Goal: Task Accomplishment & Management: Use online tool/utility

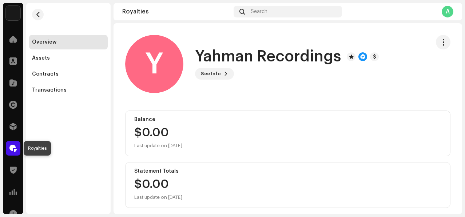
click at [16, 146] on span at bounding box center [12, 148] width 7 height 6
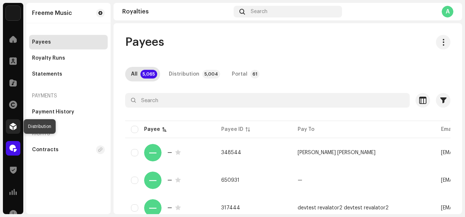
click at [18, 124] on div at bounding box center [13, 126] width 15 height 15
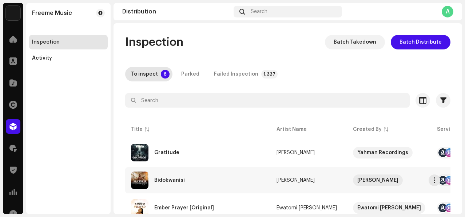
click at [184, 181] on div "Bidokwanisi" at bounding box center [198, 180] width 134 height 17
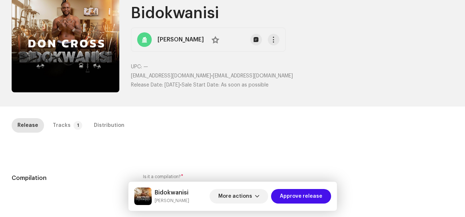
scroll to position [62, 0]
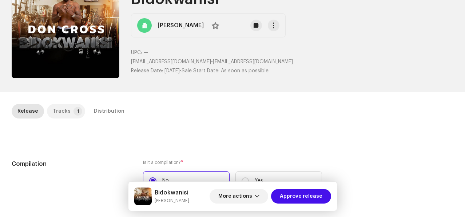
click at [74, 111] on p-badge "1" at bounding box center [77, 111] width 9 height 9
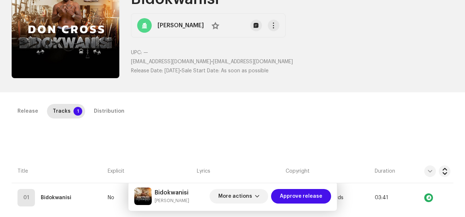
scroll to position [76, 0]
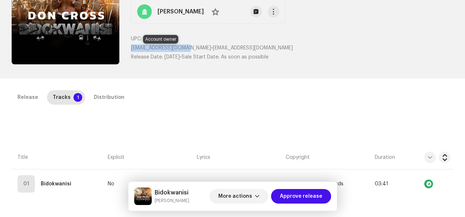
drag, startPoint x: 131, startPoint y: 49, endPoint x: 191, endPoint y: 51, distance: 59.3
click at [191, 51] on span "[EMAIL_ADDRESS][DOMAIN_NAME]" at bounding box center [171, 47] width 80 height 5
copy span "[EMAIL_ADDRESS][DOMAIN_NAME]"
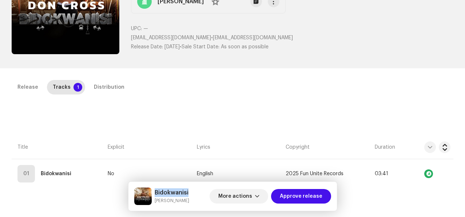
drag, startPoint x: 155, startPoint y: 192, endPoint x: 190, endPoint y: 192, distance: 34.9
click at [190, 192] on div "Bidokwanisi Don Cross More actions Approve release" at bounding box center [232, 196] width 197 height 17
copy h5 "Bidokwanisi"
drag, startPoint x: 154, startPoint y: 199, endPoint x: 181, endPoint y: 202, distance: 27.1
click at [181, 202] on small "[PERSON_NAME]" at bounding box center [172, 200] width 35 height 7
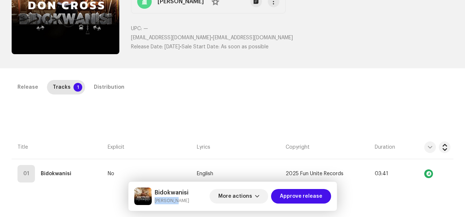
copy small "[PERSON_NAME]"
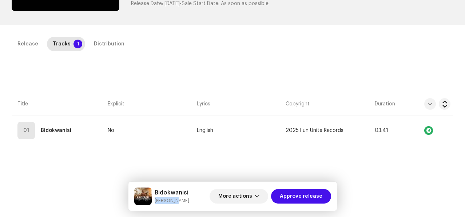
scroll to position [137, 0]
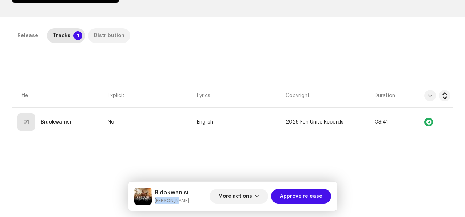
click at [89, 37] on p-tab "Distribution" at bounding box center [109, 35] width 42 height 15
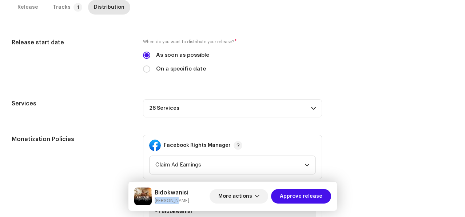
scroll to position [223, 0]
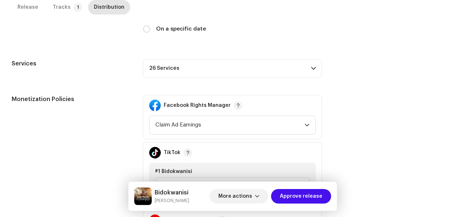
click at [175, 27] on label "On a specific date" at bounding box center [181, 29] width 50 height 8
click at [150, 27] on input "On a specific date" at bounding box center [146, 28] width 7 height 7
radio input "true"
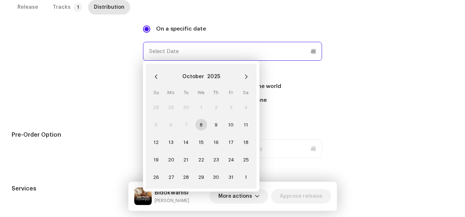
click at [204, 57] on input "text" at bounding box center [232, 51] width 179 height 19
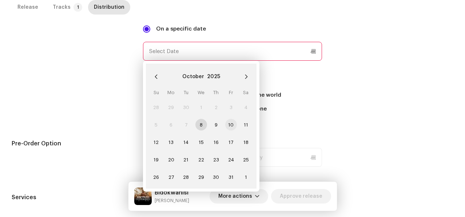
click at [229, 125] on span "10" at bounding box center [231, 125] width 12 height 12
type input "[DATE]"
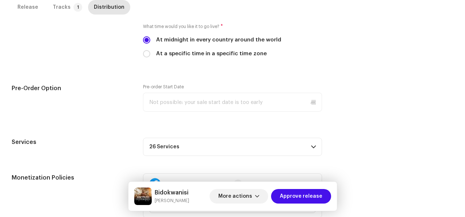
scroll to position [274, 0]
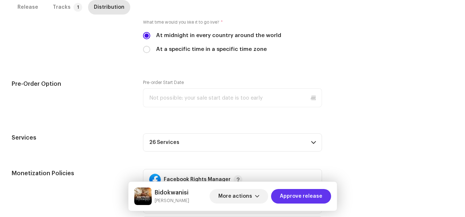
click at [295, 193] on span "Approve release" at bounding box center [301, 196] width 43 height 15
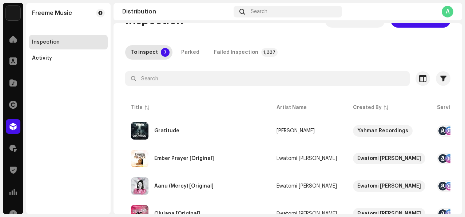
scroll to position [23, 0]
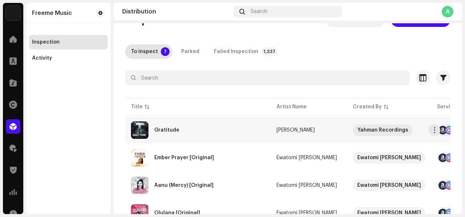
click at [207, 128] on div "Gratitude" at bounding box center [198, 129] width 134 height 17
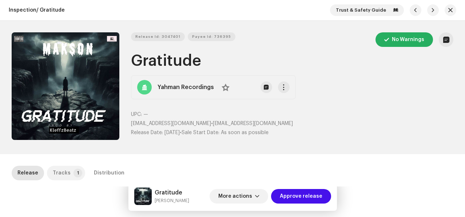
click at [63, 168] on div "Tracks" at bounding box center [62, 173] width 18 height 15
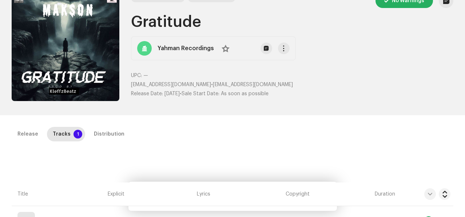
scroll to position [37, 0]
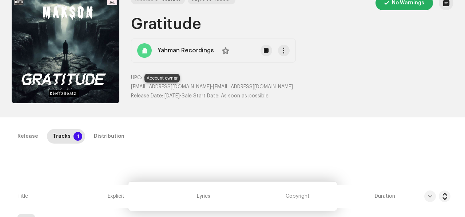
drag, startPoint x: 130, startPoint y: 88, endPoint x: 194, endPoint y: 88, distance: 64.0
click at [194, 88] on span "[EMAIL_ADDRESS][DOMAIN_NAME]" at bounding box center [171, 86] width 80 height 5
copy span "[EMAIL_ADDRESS][DOMAIN_NAME]"
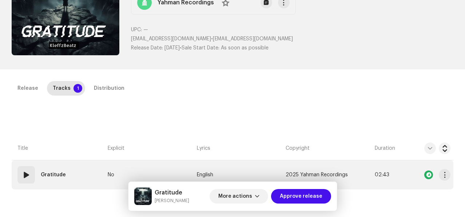
scroll to position [88, 0]
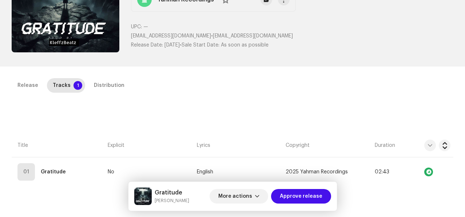
drag, startPoint x: 155, startPoint y: 199, endPoint x: 177, endPoint y: 200, distance: 22.2
click at [177, 200] on small "[PERSON_NAME]" at bounding box center [172, 200] width 35 height 7
copy small "[PERSON_NAME]"
drag, startPoint x: 156, startPoint y: 191, endPoint x: 182, endPoint y: 191, distance: 26.2
click at [182, 191] on div "Gratitude [PERSON_NAME] More actions Approve release" at bounding box center [232, 196] width 197 height 17
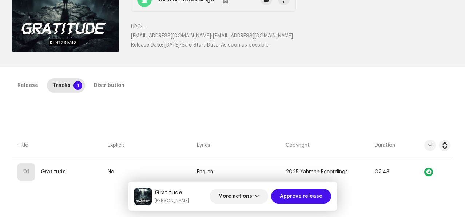
copy h5 "Gratitude"
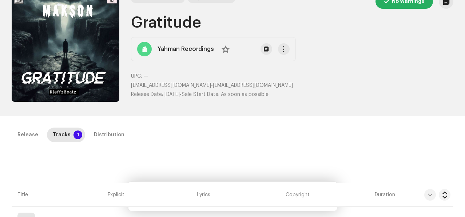
scroll to position [15, 0]
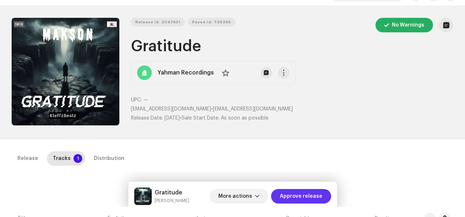
click at [283, 193] on span "Approve release" at bounding box center [301, 196] width 43 height 15
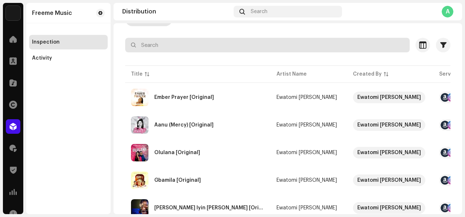
scroll to position [75, 0]
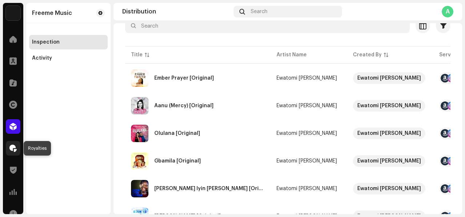
click at [15, 147] on span at bounding box center [12, 148] width 7 height 6
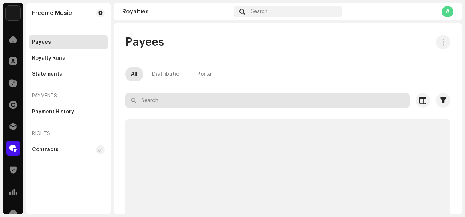
click at [195, 98] on input "text" at bounding box center [267, 100] width 284 height 15
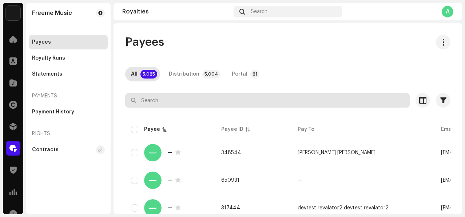
click at [286, 100] on input "text" at bounding box center [267, 100] width 284 height 15
paste input "[EMAIL_ADDRESS][DOMAIN_NAME]"
type input "[EMAIL_ADDRESS][DOMAIN_NAME]"
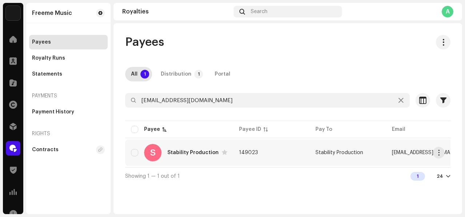
click at [277, 151] on td "149023" at bounding box center [271, 153] width 76 height 26
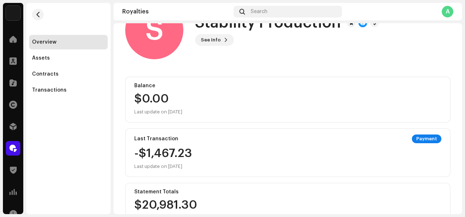
scroll to position [61, 0]
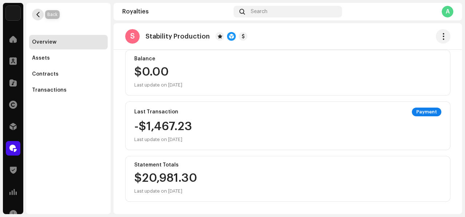
click at [40, 13] on button "button" at bounding box center [38, 15] width 12 height 12
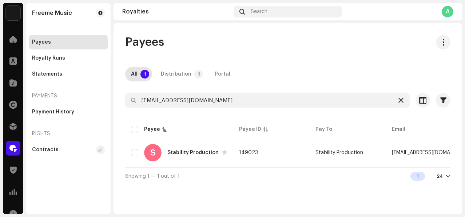
click at [401, 101] on icon at bounding box center [400, 100] width 5 height 6
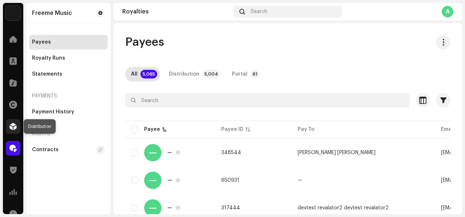
click at [17, 127] on div at bounding box center [13, 126] width 15 height 15
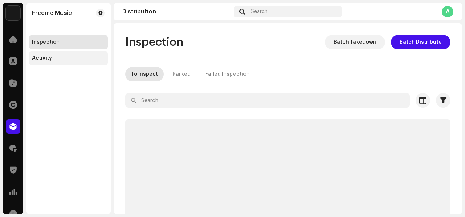
click at [73, 60] on div "Activity" at bounding box center [68, 58] width 73 height 6
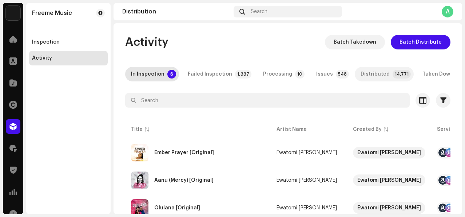
click at [360, 76] on div "Distributed" at bounding box center [374, 74] width 29 height 15
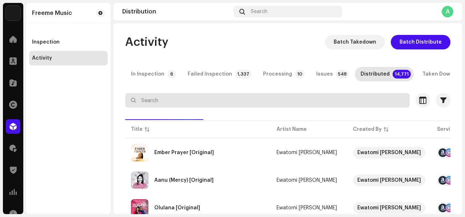
click at [291, 100] on input "text" at bounding box center [267, 100] width 284 height 15
paste input "AfamGold"
type input "AfamGold"
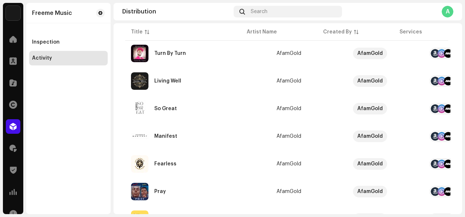
scroll to position [37, 0]
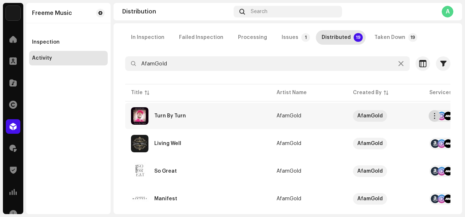
click at [434, 117] on span "button" at bounding box center [434, 116] width 5 height 6
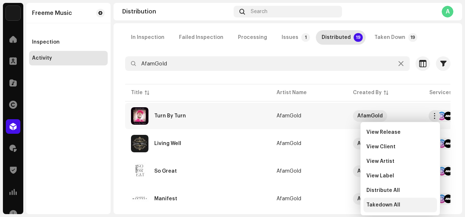
click at [371, 203] on span "Takedown All" at bounding box center [383, 205] width 34 height 6
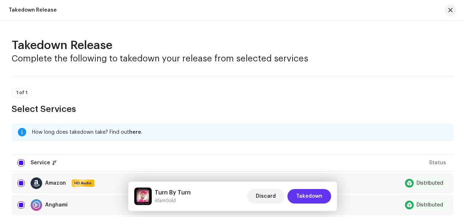
click at [299, 194] on span "Takedown" at bounding box center [309, 196] width 26 height 15
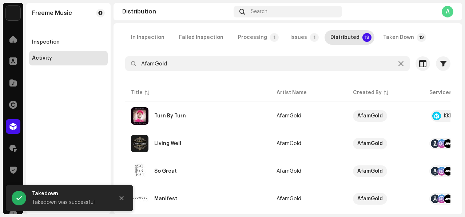
scroll to position [0, 0]
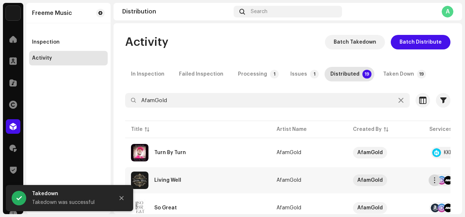
click at [434, 181] on span "button" at bounding box center [434, 180] width 5 height 6
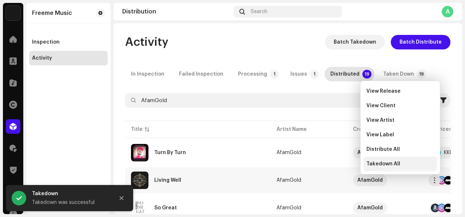
click at [394, 162] on span "Takedown All" at bounding box center [383, 164] width 34 height 6
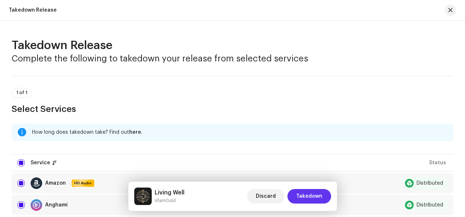
click at [305, 194] on span "Takedown" at bounding box center [309, 196] width 26 height 15
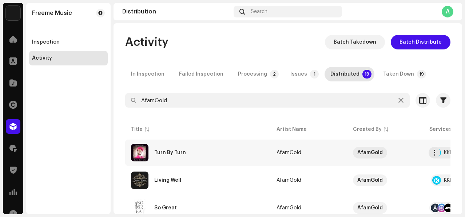
scroll to position [51, 0]
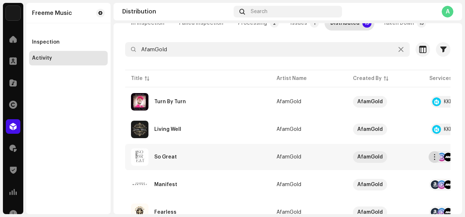
click at [433, 156] on span "button" at bounding box center [434, 157] width 5 height 6
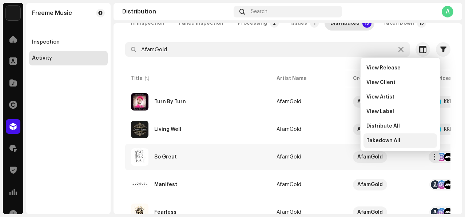
click at [378, 142] on span "Takedown All" at bounding box center [383, 141] width 34 height 6
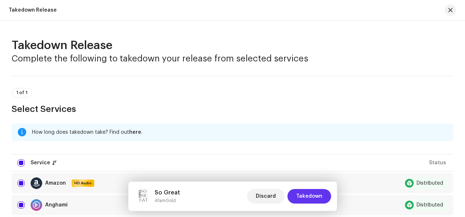
click at [313, 195] on span "Takedown" at bounding box center [309, 196] width 26 height 15
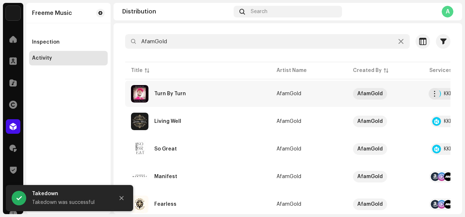
scroll to position [75, 0]
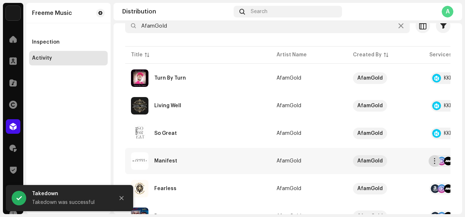
click at [432, 161] on span "button" at bounding box center [434, 161] width 5 height 6
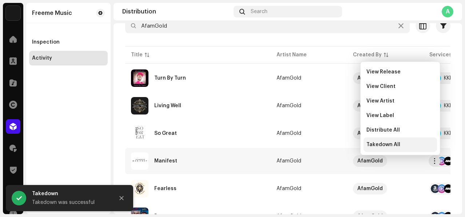
click at [375, 143] on span "Takedown All" at bounding box center [383, 145] width 34 height 6
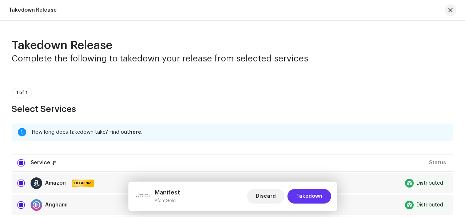
click at [311, 192] on span "Takedown" at bounding box center [309, 196] width 26 height 15
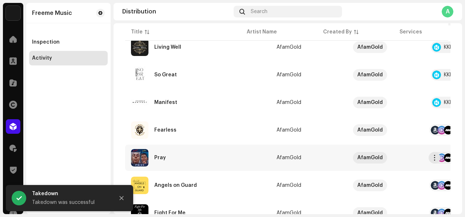
scroll to position [136, 0]
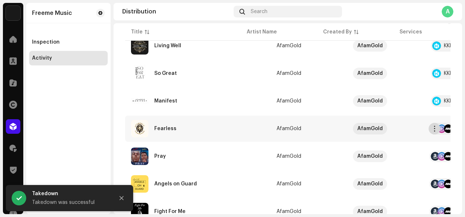
click at [436, 131] on span "button" at bounding box center [434, 129] width 5 height 6
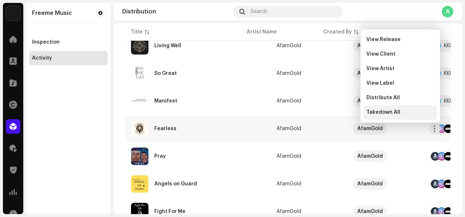
click at [370, 115] on div "Takedown All" at bounding box center [399, 112] width 73 height 15
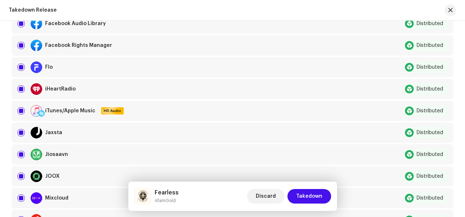
scroll to position [271, 0]
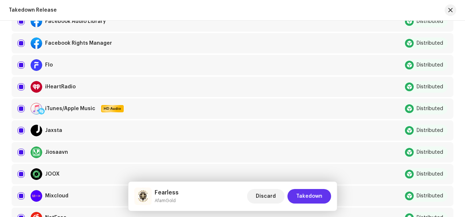
click at [305, 197] on span "Takedown" at bounding box center [309, 196] width 26 height 15
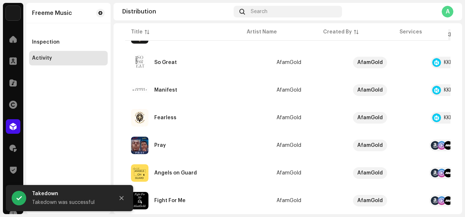
scroll to position [176, 0]
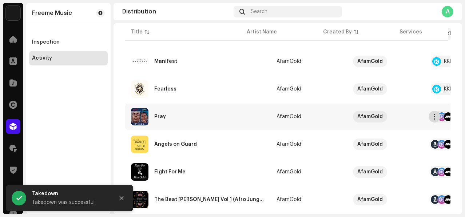
click at [434, 116] on span "button" at bounding box center [434, 117] width 5 height 6
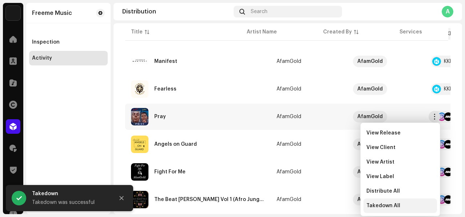
click at [384, 205] on span "Takedown All" at bounding box center [383, 206] width 34 height 6
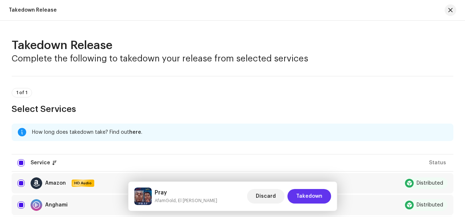
click at [314, 191] on span "Takedown" at bounding box center [309, 196] width 26 height 15
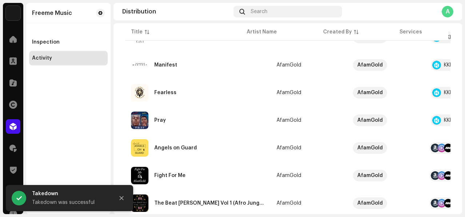
scroll to position [193, 0]
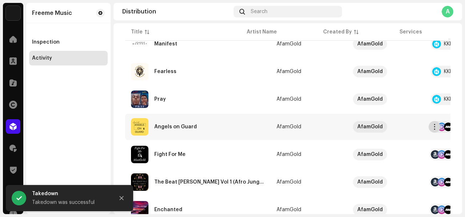
click at [436, 127] on span "button" at bounding box center [434, 127] width 5 height 6
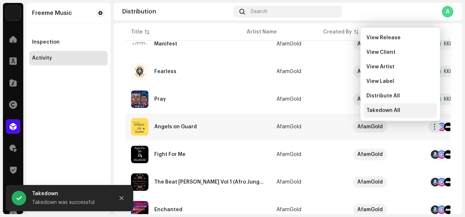
click at [387, 111] on span "Takedown All" at bounding box center [383, 111] width 34 height 6
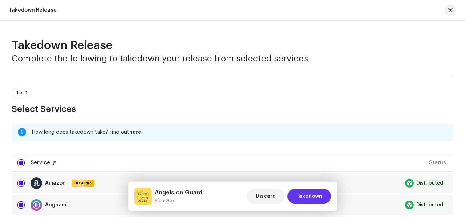
click at [302, 198] on span "Takedown" at bounding box center [309, 196] width 26 height 15
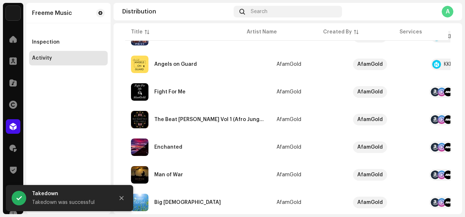
scroll to position [262, 0]
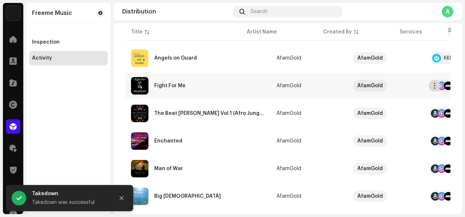
click at [435, 83] on span "button" at bounding box center [434, 86] width 5 height 6
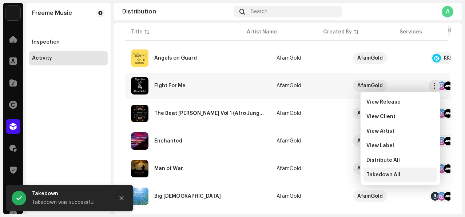
click at [371, 170] on div "Takedown All" at bounding box center [399, 175] width 73 height 15
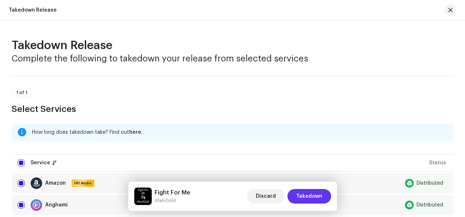
click at [309, 193] on span "Takedown" at bounding box center [309, 196] width 26 height 15
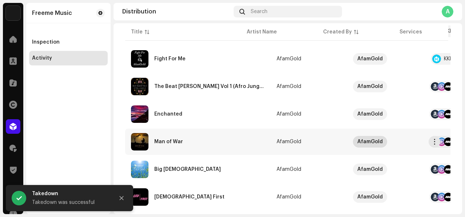
scroll to position [292, 0]
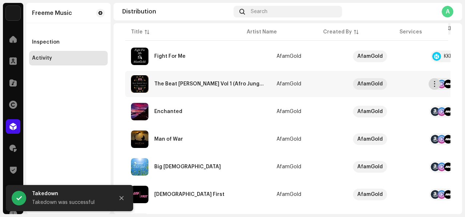
click at [435, 84] on span "button" at bounding box center [434, 84] width 5 height 6
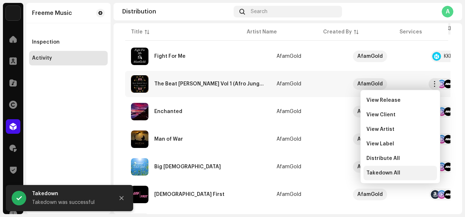
click at [368, 170] on span "Takedown All" at bounding box center [383, 173] width 34 height 6
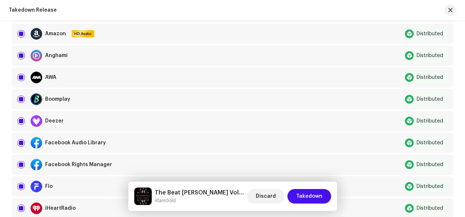
scroll to position [151, 0]
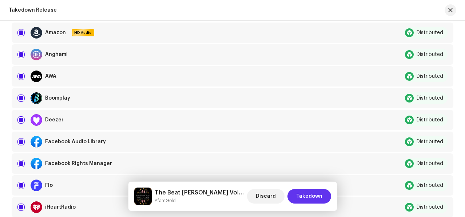
click at [316, 193] on span "Takedown" at bounding box center [309, 196] width 26 height 15
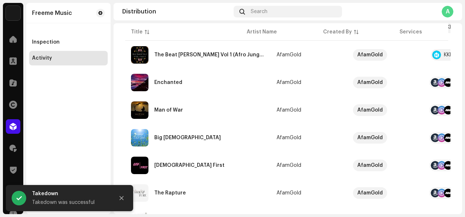
scroll to position [333, 0]
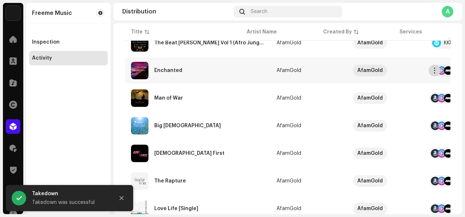
click at [435, 71] on span "button" at bounding box center [434, 71] width 5 height 6
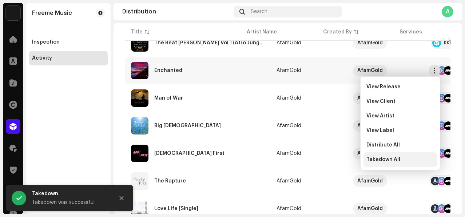
click at [369, 160] on span "Takedown All" at bounding box center [383, 160] width 34 height 6
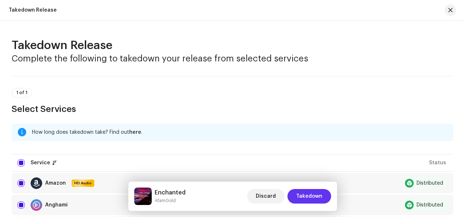
click at [310, 193] on span "Takedown" at bounding box center [309, 196] width 26 height 15
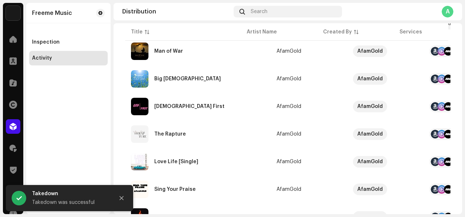
scroll to position [326, 0]
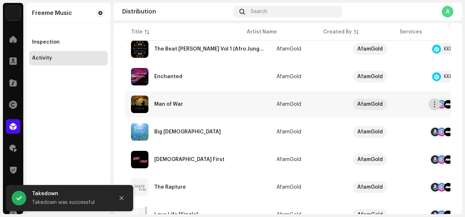
click at [435, 106] on span "button" at bounding box center [434, 104] width 5 height 6
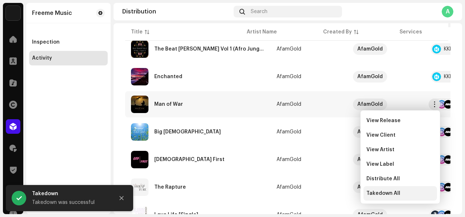
click at [372, 193] on span "Takedown All" at bounding box center [383, 194] width 34 height 6
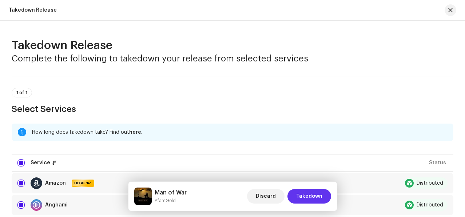
click at [302, 195] on span "Takedown" at bounding box center [309, 196] width 26 height 15
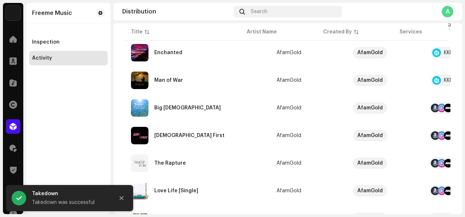
scroll to position [357, 0]
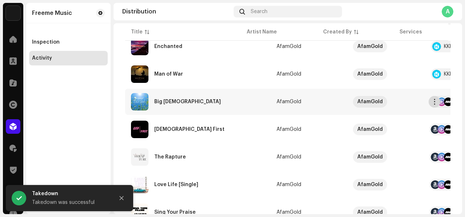
click at [434, 103] on span "button" at bounding box center [434, 102] width 5 height 6
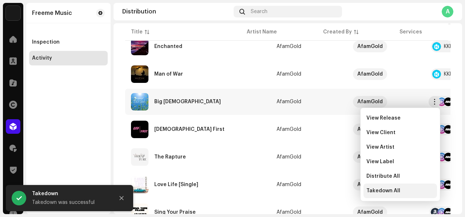
click at [374, 187] on div "Takedown All" at bounding box center [399, 191] width 73 height 15
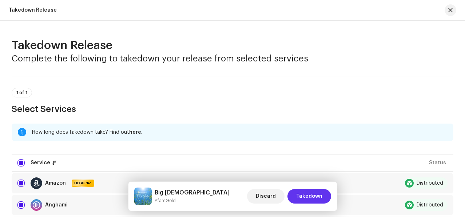
click at [318, 194] on span "Takedown" at bounding box center [309, 196] width 26 height 15
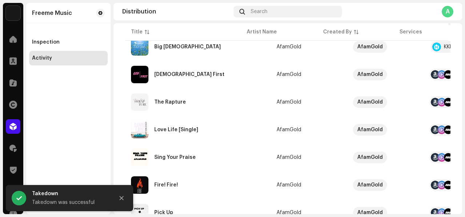
scroll to position [414, 0]
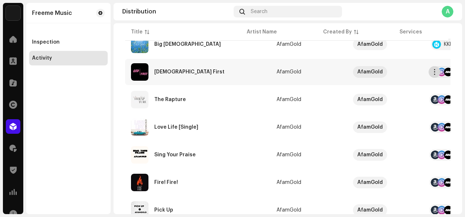
click at [433, 75] on button "button" at bounding box center [434, 72] width 12 height 12
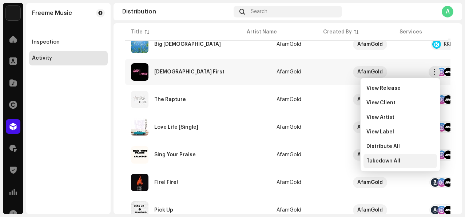
click at [380, 160] on span "Takedown All" at bounding box center [383, 161] width 34 height 6
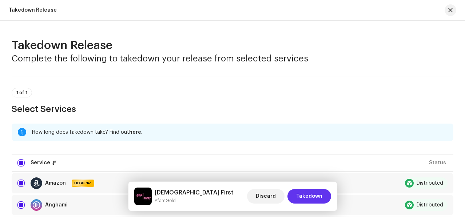
click at [315, 192] on span "Takedown" at bounding box center [309, 196] width 26 height 15
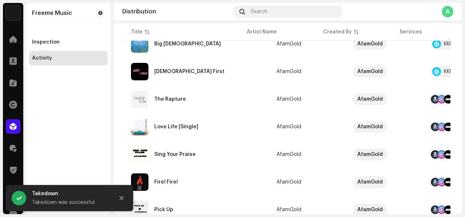
scroll to position [442, 0]
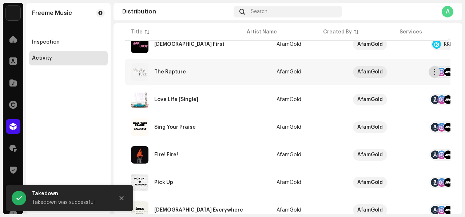
click at [433, 73] on span "button" at bounding box center [434, 72] width 5 height 6
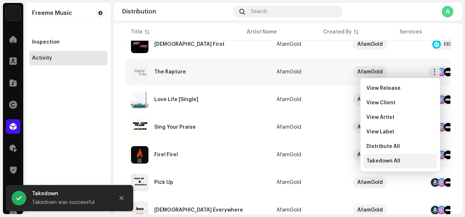
click at [382, 159] on span "Takedown All" at bounding box center [383, 161] width 34 height 6
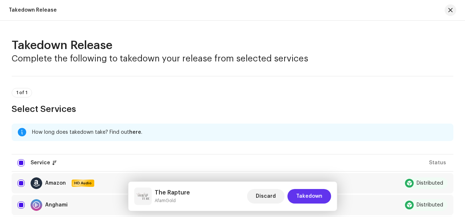
click at [318, 196] on span "Takedown" at bounding box center [309, 196] width 26 height 15
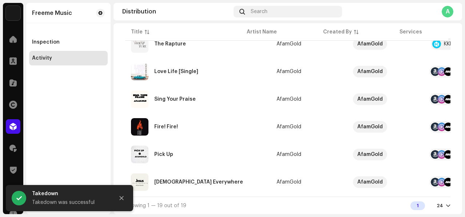
scroll to position [473, 0]
click at [435, 180] on span "button" at bounding box center [434, 182] width 5 height 6
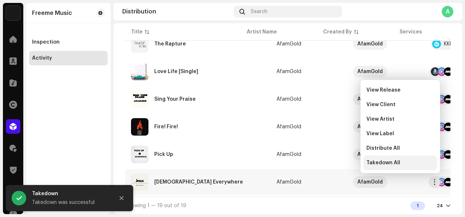
click at [373, 163] on span "Takedown All" at bounding box center [383, 163] width 34 height 6
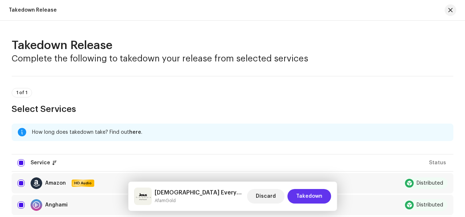
click at [301, 195] on span "Takedown" at bounding box center [309, 196] width 26 height 15
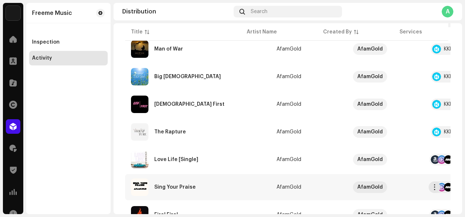
scroll to position [398, 0]
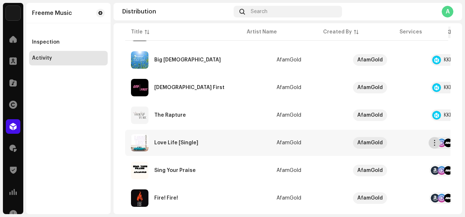
click at [434, 144] on span "button" at bounding box center [434, 143] width 5 height 6
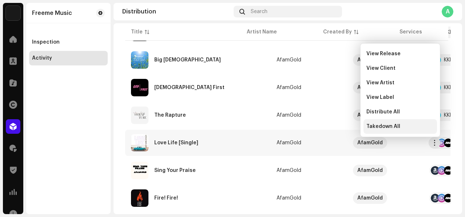
click at [386, 124] on span "Takedown All" at bounding box center [383, 127] width 34 height 6
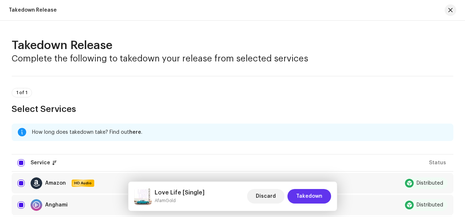
click at [312, 198] on span "Takedown" at bounding box center [309, 196] width 26 height 15
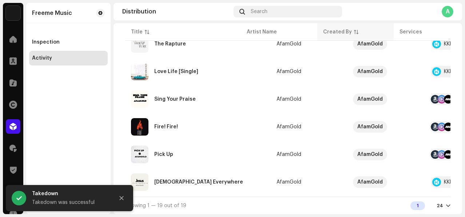
scroll to position [473, 0]
click at [435, 96] on span "button" at bounding box center [434, 99] width 5 height 6
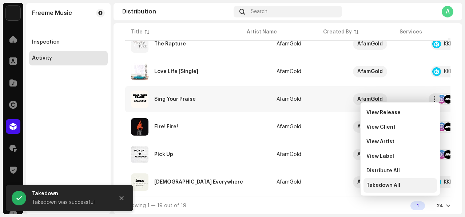
click at [375, 187] on span "Takedown All" at bounding box center [383, 186] width 34 height 6
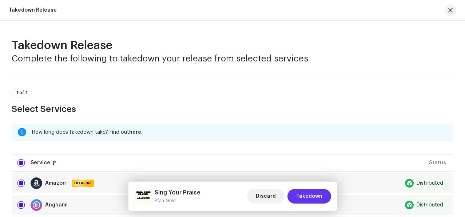
click at [304, 193] on span "Takedown" at bounding box center [309, 196] width 26 height 15
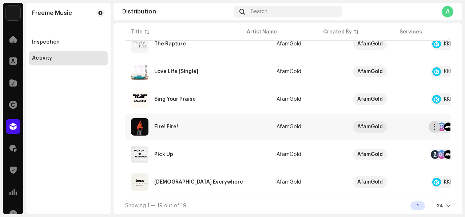
click at [438, 125] on button "button" at bounding box center [434, 127] width 12 height 12
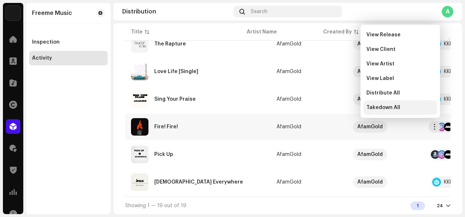
click at [405, 108] on div "Takedown All" at bounding box center [400, 108] width 68 height 6
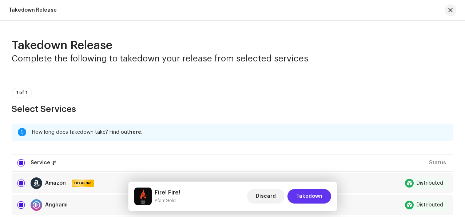
click at [310, 192] on span "Takedown" at bounding box center [309, 196] width 26 height 15
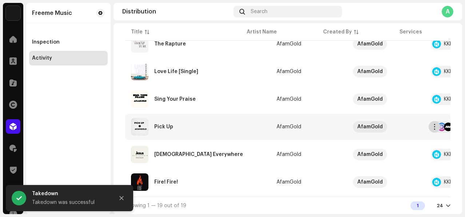
click at [433, 124] on span "button" at bounding box center [434, 127] width 5 height 6
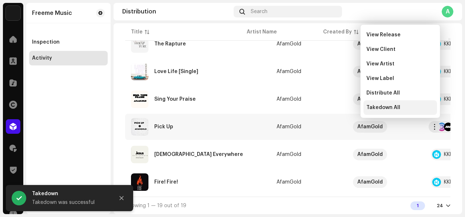
click at [385, 111] on div "Takedown All" at bounding box center [399, 107] width 73 height 15
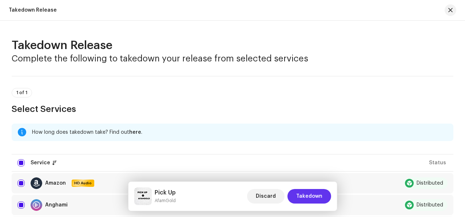
click at [296, 195] on button "Takedown" at bounding box center [309, 196] width 44 height 15
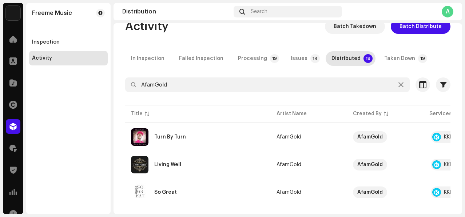
scroll to position [0, 0]
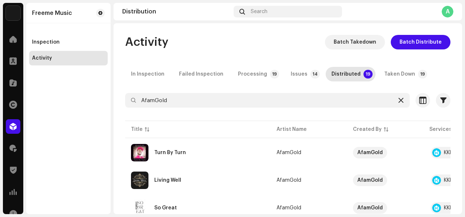
click at [398, 99] on icon at bounding box center [400, 100] width 5 height 6
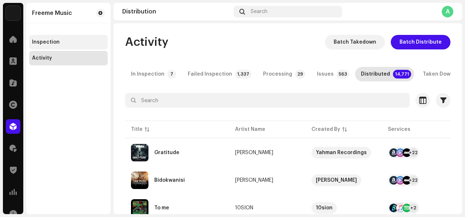
click at [64, 43] on div "Inspection" at bounding box center [68, 42] width 73 height 6
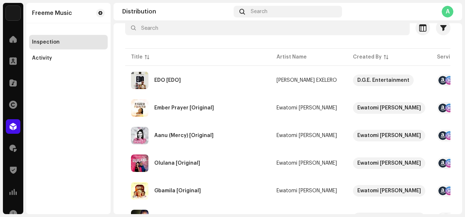
scroll to position [74, 0]
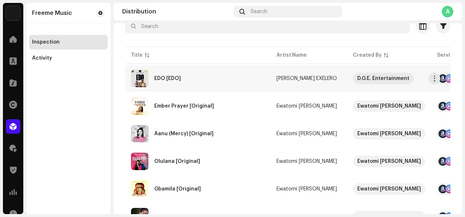
click at [209, 84] on div "EDO [EDO]" at bounding box center [198, 78] width 134 height 17
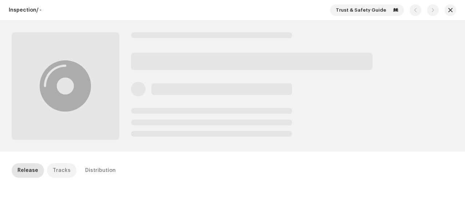
click at [53, 168] on div "Tracks" at bounding box center [62, 170] width 18 height 15
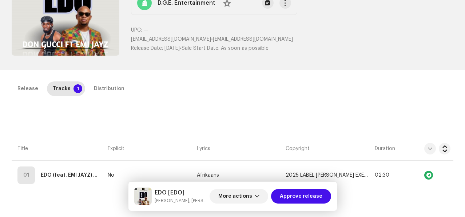
scroll to position [47, 0]
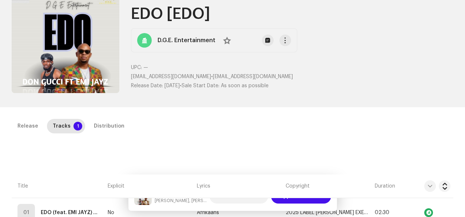
drag, startPoint x: 128, startPoint y: 76, endPoint x: 203, endPoint y: 76, distance: 74.2
click at [203, 76] on div "Release Id: 3047419 Payee Id: 569019 No Warnings EDO [EDO] D.G.E. Entertainment…" at bounding box center [232, 40] width 441 height 110
copy p "johnsonkaruma6@gmail.com"
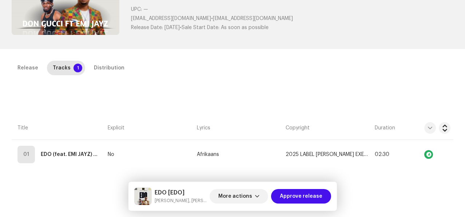
scroll to position [111, 0]
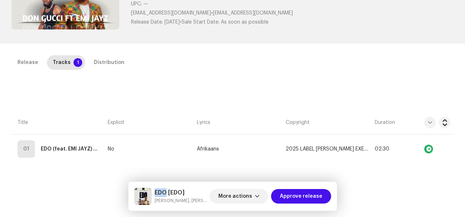
drag, startPoint x: 154, startPoint y: 192, endPoint x: 166, endPoint y: 193, distance: 12.4
click at [166, 193] on div "EDO [EDO] DON GUCCI EXELERO, EMI JAYZ" at bounding box center [170, 196] width 72 height 17
copy h5 "EDO"
drag, startPoint x: 154, startPoint y: 200, endPoint x: 198, endPoint y: 201, distance: 44.0
click at [198, 201] on div "EDO [EDO] DON GUCCI EXELERO, EMI JAYZ" at bounding box center [170, 196] width 72 height 17
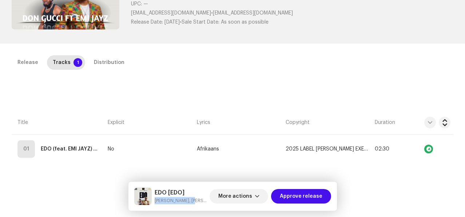
copy small "DON GUCCI EXELERO"
click at [286, 194] on span "Approve release" at bounding box center [301, 196] width 43 height 15
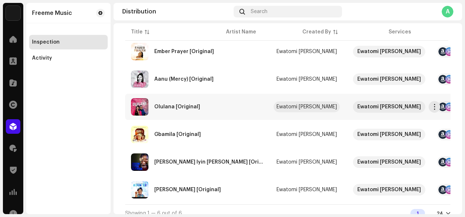
scroll to position [113, 0]
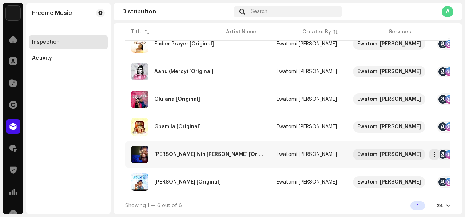
click at [217, 149] on td "[PERSON_NAME] Iyin [PERSON_NAME] [Original]" at bounding box center [197, 154] width 145 height 26
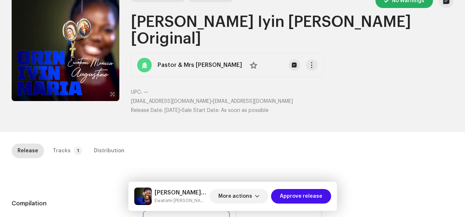
scroll to position [53, 0]
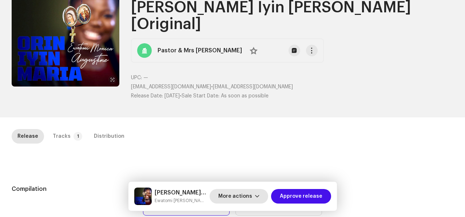
click at [237, 192] on span "More actions" at bounding box center [235, 196] width 34 height 15
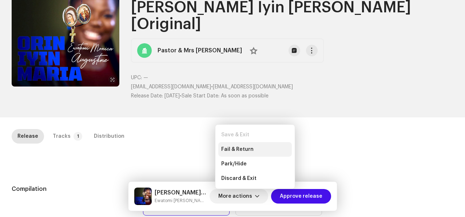
click at [236, 154] on div "Fail & Return" at bounding box center [254, 149] width 73 height 15
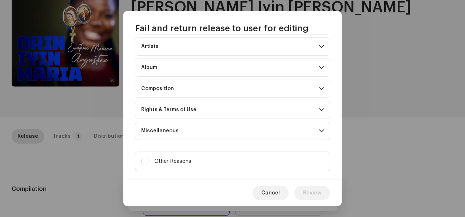
scroll to position [77, 0]
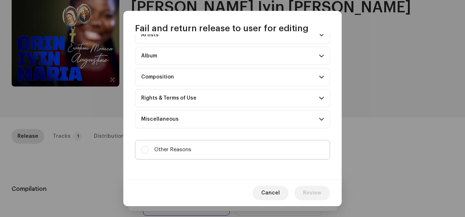
click at [170, 151] on span "Other Reasons" at bounding box center [172, 150] width 37 height 8
click at [148, 151] on input "Other Reasons" at bounding box center [144, 149] width 7 height 7
checkbox input "true"
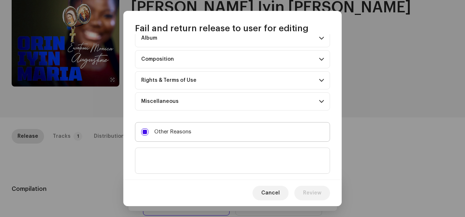
scroll to position [110, 0]
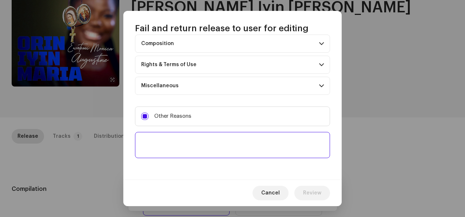
click at [163, 140] on textarea at bounding box center [232, 145] width 195 height 26
type textarea "Double upload"
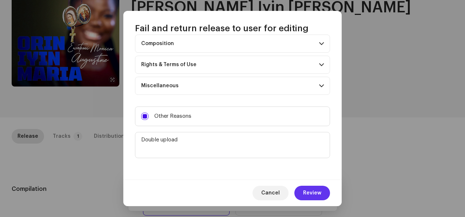
click at [313, 192] on span "Review" at bounding box center [312, 193] width 18 height 15
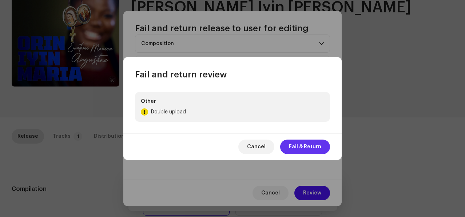
click at [302, 140] on span "Fail & Return" at bounding box center [305, 147] width 32 height 15
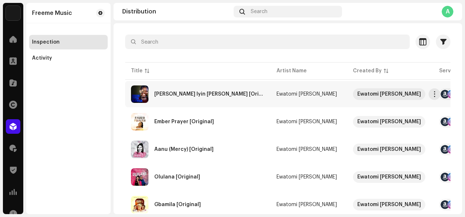
scroll to position [57, 0]
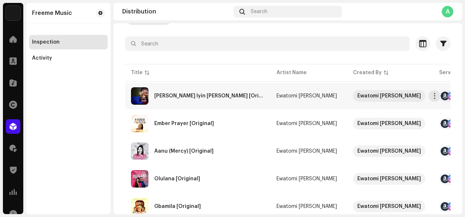
click at [270, 94] on td "Ewatomi [PERSON_NAME]" at bounding box center [308, 96] width 76 height 26
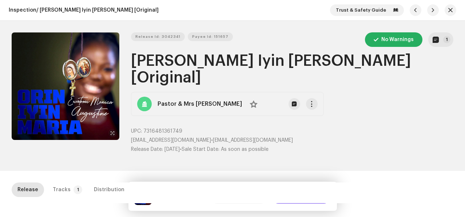
click at [292, 198] on span "Approve release" at bounding box center [301, 196] width 43 height 15
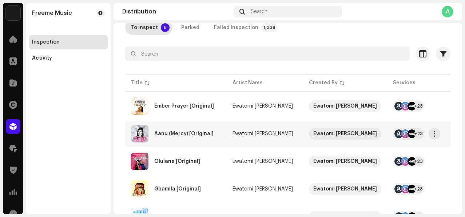
scroll to position [84, 0]
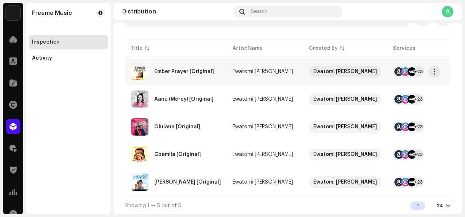
click at [216, 68] on td "Ember Prayer [Original]" at bounding box center [175, 72] width 101 height 26
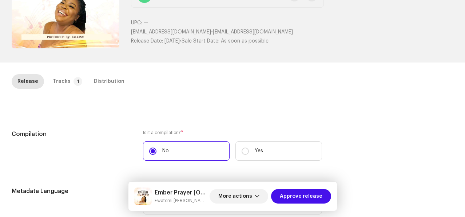
scroll to position [174, 0]
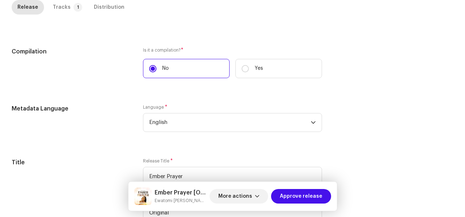
click at [58, 2] on div "Tracks" at bounding box center [62, 7] width 18 height 15
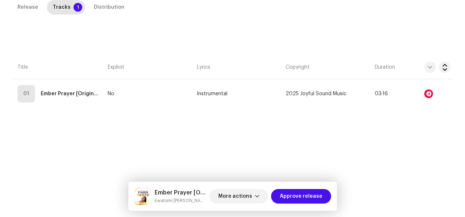
scroll to position [166, 0]
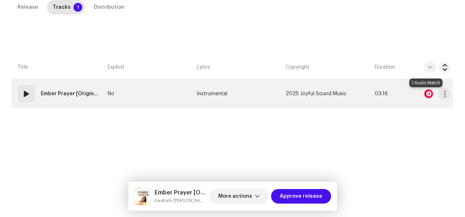
click at [425, 92] on div at bounding box center [428, 93] width 9 height 9
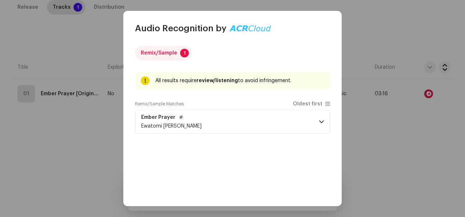
click at [284, 126] on p-accordion-header "Ember Prayer Ewatomi Monica Augustine" at bounding box center [232, 122] width 195 height 24
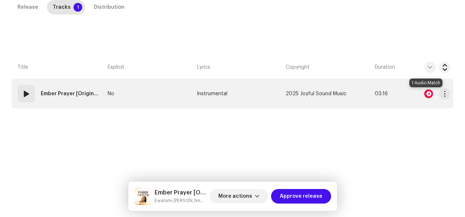
click at [425, 96] on div at bounding box center [428, 93] width 9 height 9
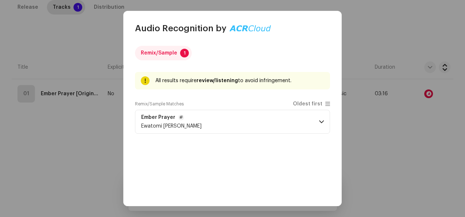
click at [268, 131] on p-accordion-header "Ember Prayer Ewatomi Monica Augustine" at bounding box center [232, 122] width 195 height 24
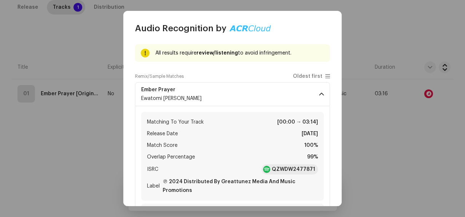
scroll to position [36, 0]
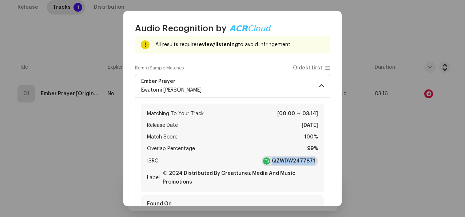
drag, startPoint x: 313, startPoint y: 163, endPoint x: 271, endPoint y: 160, distance: 42.3
click at [271, 160] on div "QZWDW2477871" at bounding box center [289, 161] width 56 height 10
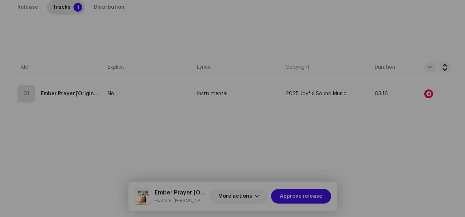
click at [385, 13] on div "Audio Recognition by Remix/Sample 1 All results require review/listening to avo…" at bounding box center [232, 108] width 465 height 217
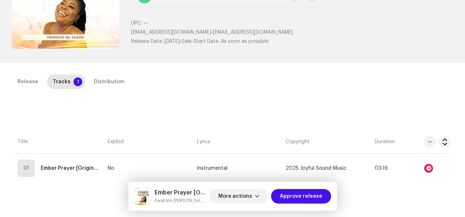
scroll to position [0, 0]
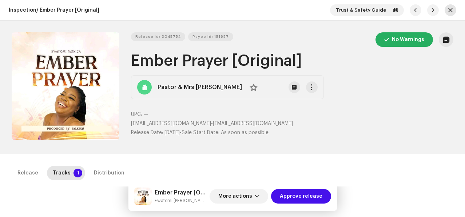
click at [448, 7] on span "button" at bounding box center [450, 10] width 4 height 6
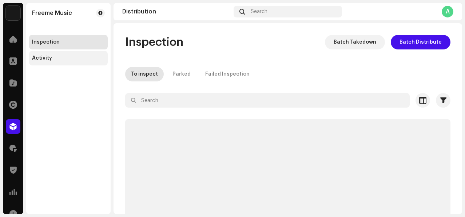
click at [41, 55] on div "Activity" at bounding box center [68, 58] width 79 height 15
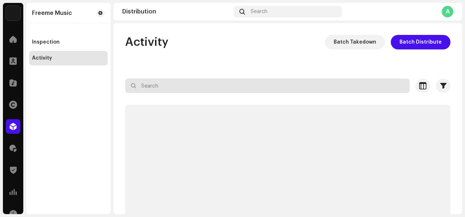
click at [277, 86] on div "Activity Batch Takedown Batch Distribute Selected 0 Select all Options Filters …" at bounding box center [287, 146] width 348 height 222
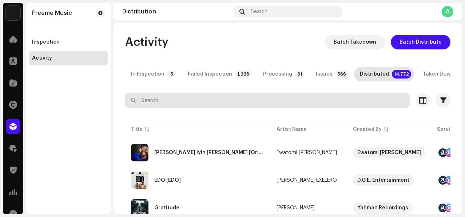
click at [317, 101] on input "text" at bounding box center [267, 100] width 284 height 15
paste input "QZWDW2477871"
type input "QZWDW2477871"
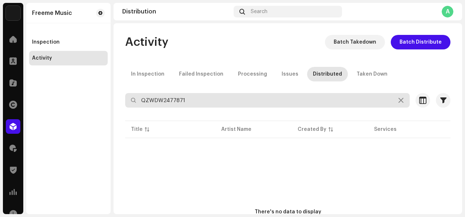
click at [141, 99] on input "QZWDW2477871" at bounding box center [267, 100] width 284 height 15
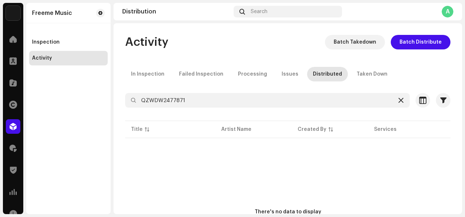
click at [398, 98] on icon at bounding box center [400, 100] width 5 height 6
